Goal: Task Accomplishment & Management: Complete application form

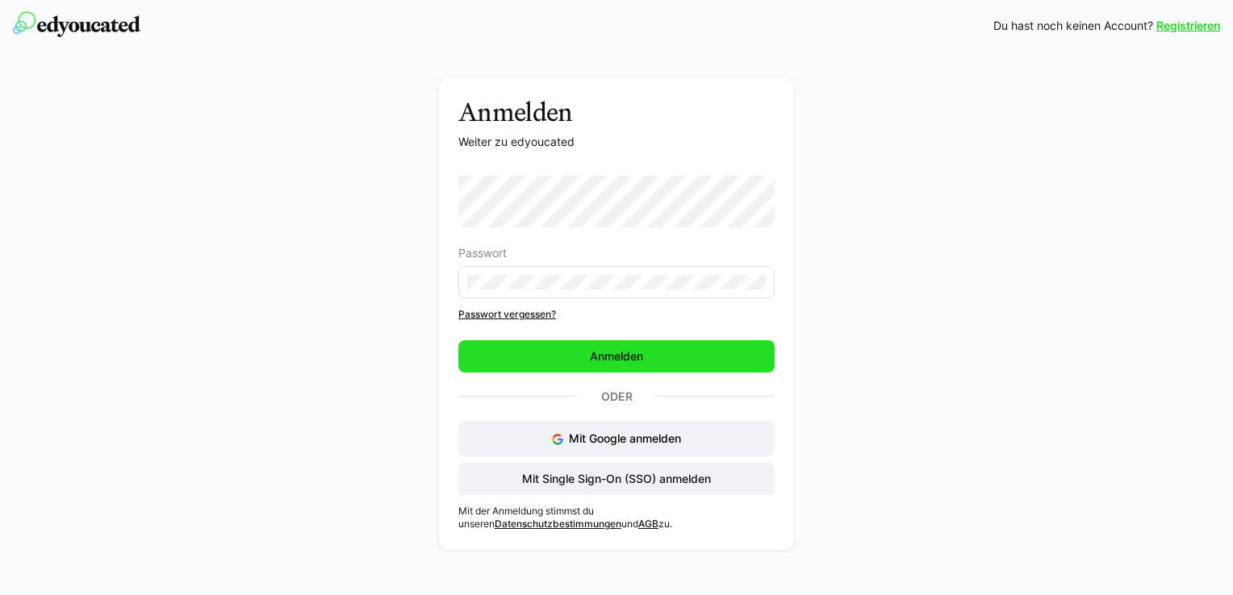
click at [598, 350] on span "Anmelden" at bounding box center [616, 357] width 58 height 16
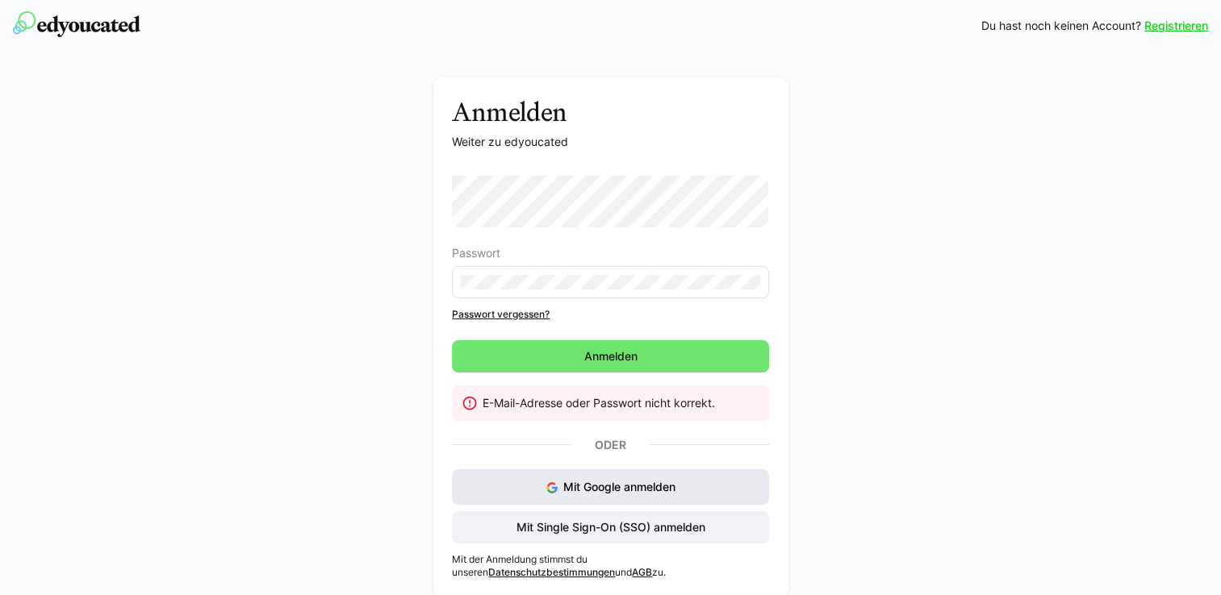
scroll to position [10, 0]
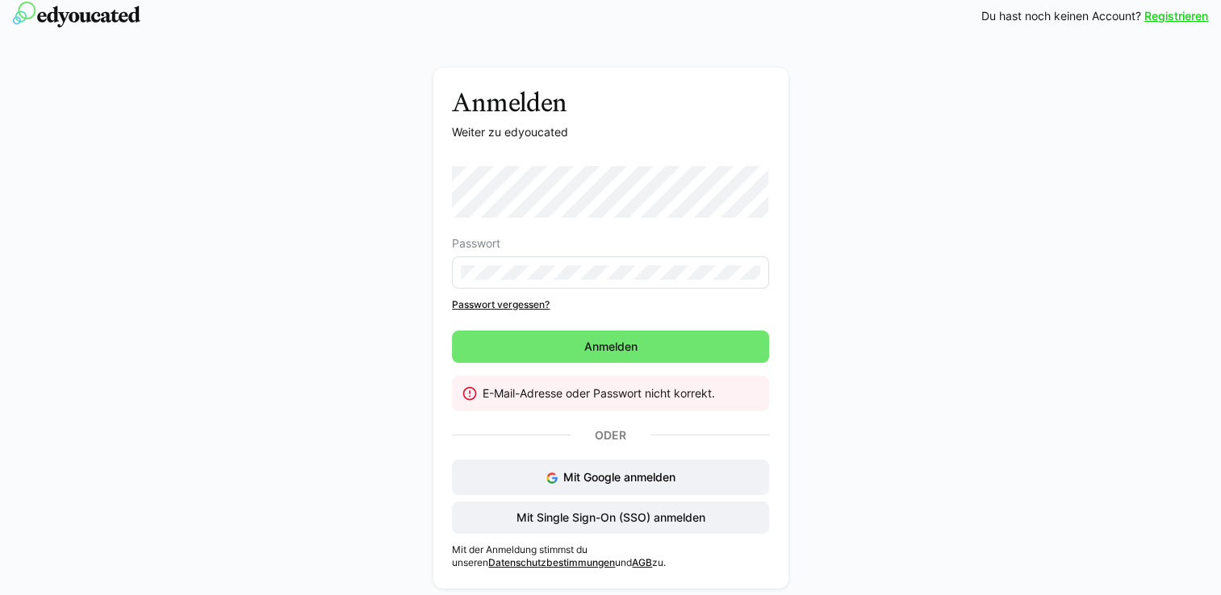
click at [599, 282] on eds-input at bounding box center [610, 273] width 316 height 32
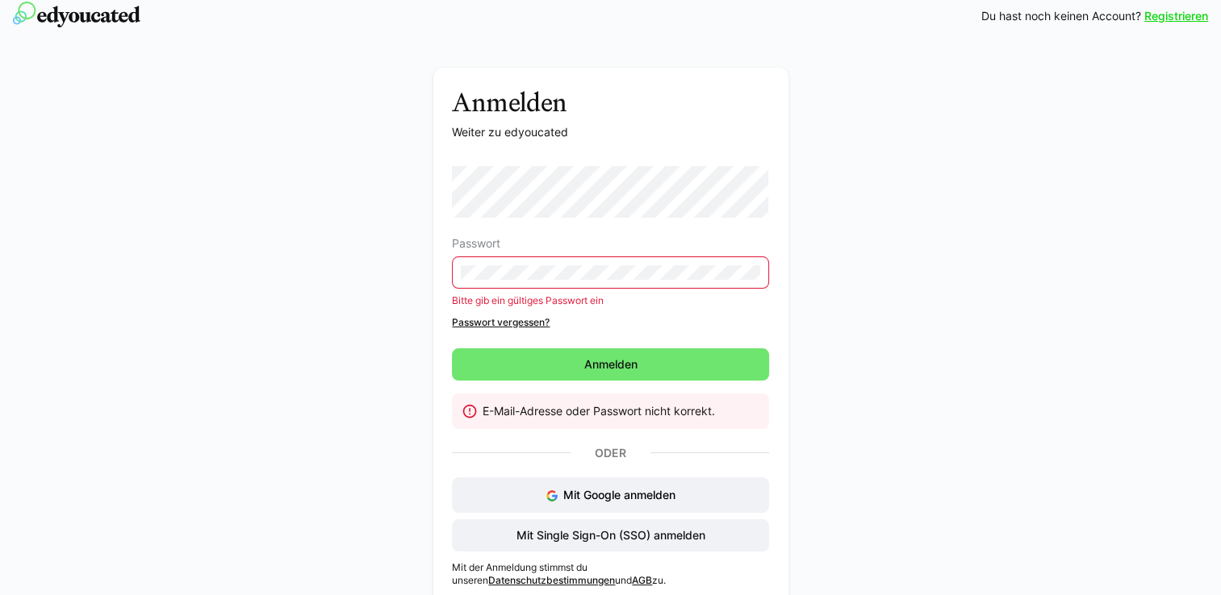
click at [534, 320] on link "Passwort vergessen?" at bounding box center [610, 322] width 316 height 13
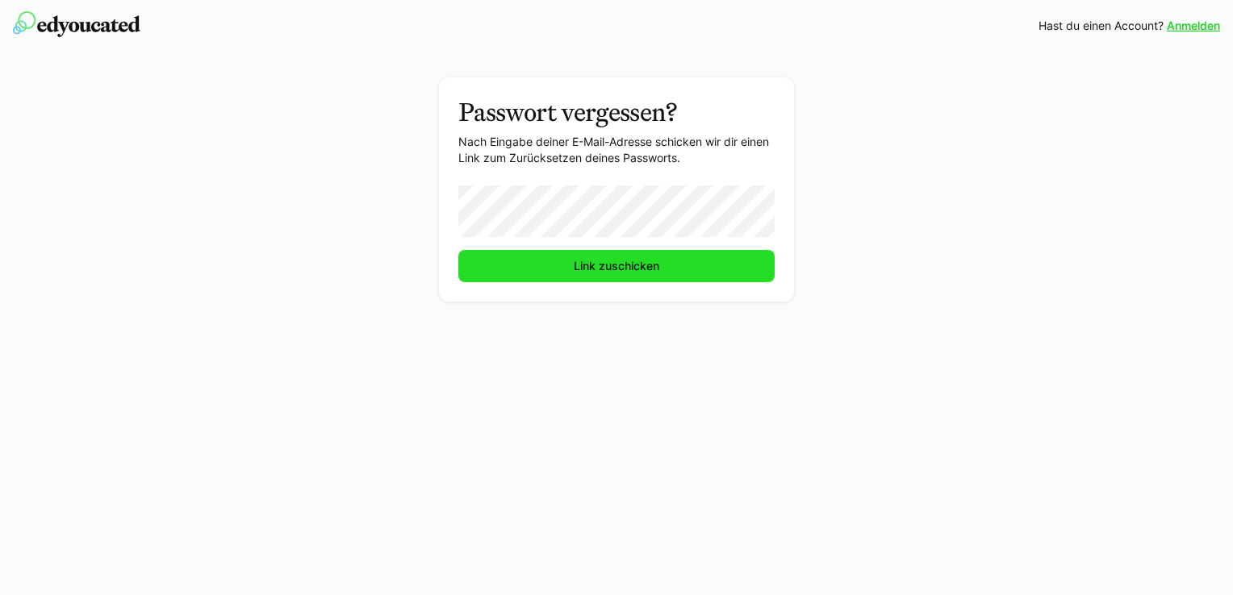
click at [583, 262] on span "Link zuschicken" at bounding box center [616, 266] width 90 height 16
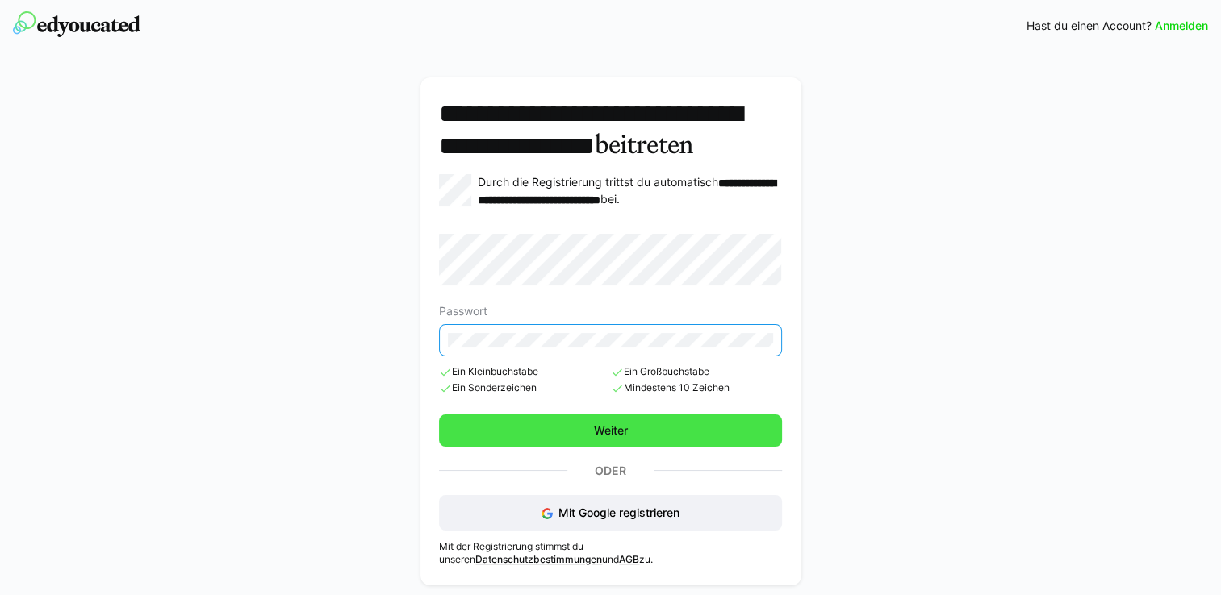
click at [603, 439] on span "Weiter" at bounding box center [610, 431] width 39 height 16
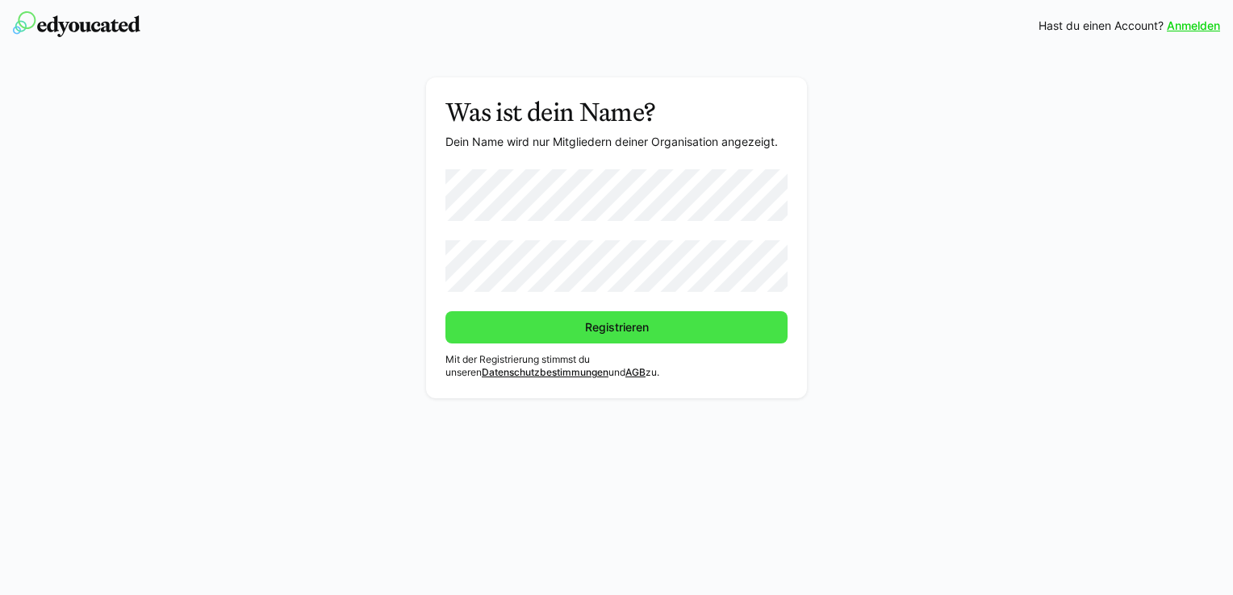
click at [536, 315] on span "Registrieren" at bounding box center [616, 327] width 342 height 32
